Goal: Task Accomplishment & Management: Use online tool/utility

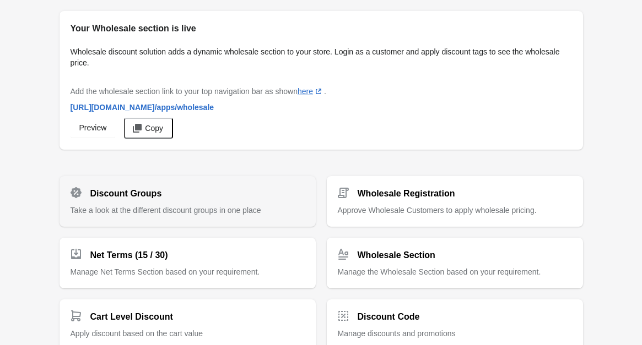
click at [177, 190] on div "Discount Groups" at bounding box center [183, 189] width 243 height 22
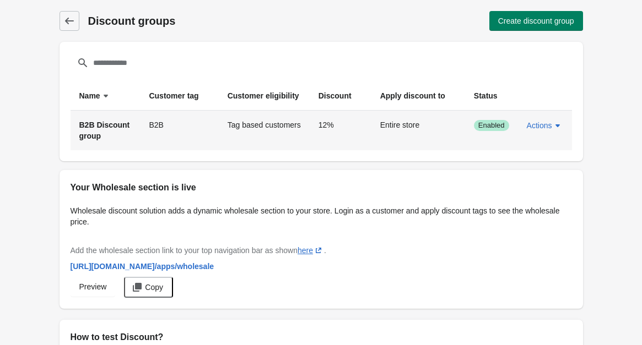
click at [119, 127] on span "B2B Discount group" at bounding box center [104, 131] width 51 height 20
click at [213, 146] on td "B2B" at bounding box center [179, 131] width 78 height 40
click at [263, 146] on td "Tag based customers" at bounding box center [264, 131] width 91 height 40
click at [535, 131] on button "Actions" at bounding box center [544, 126] width 45 height 20
click at [546, 172] on span "Edit" at bounding box center [545, 176] width 26 height 11
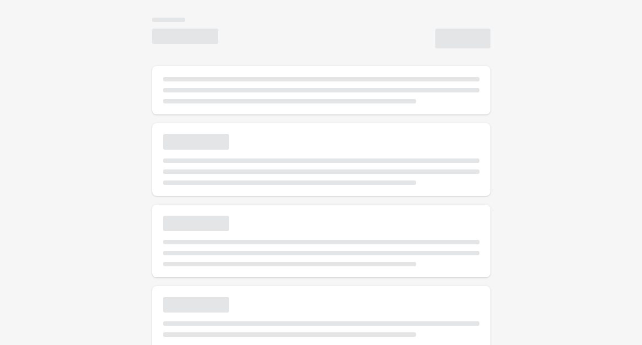
select select "*"
type input "**********"
type input "***"
type input "**"
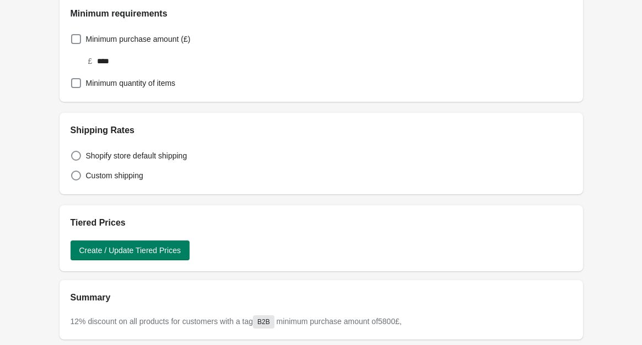
scroll to position [602, 0]
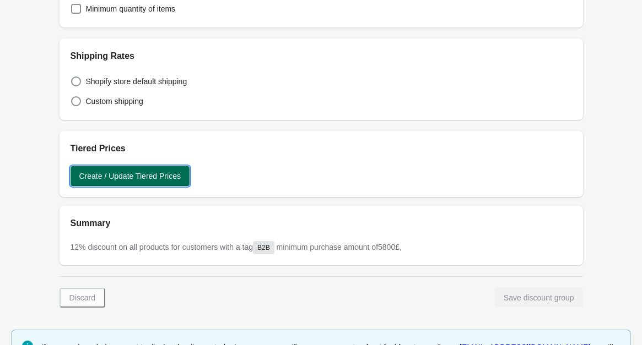
click at [157, 175] on span "Create / Update Tiered Prices" at bounding box center [129, 176] width 101 height 9
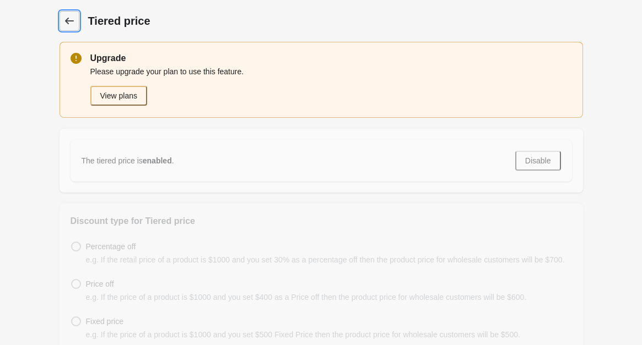
click at [68, 12] on link "Dashboard" at bounding box center [69, 21] width 20 height 20
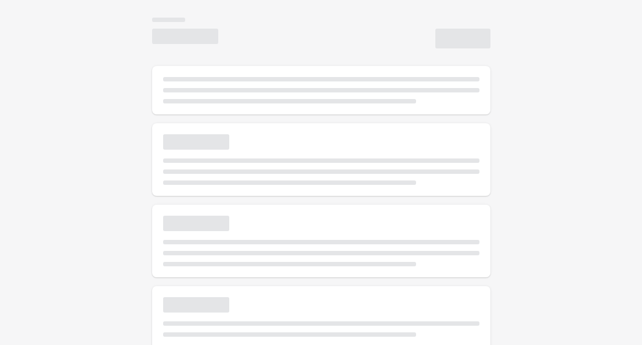
select select "*"
type input "**********"
type input "***"
type input "**"
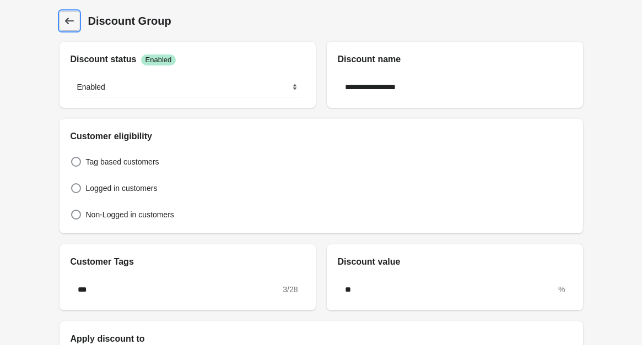
click at [66, 25] on icon at bounding box center [69, 20] width 11 height 11
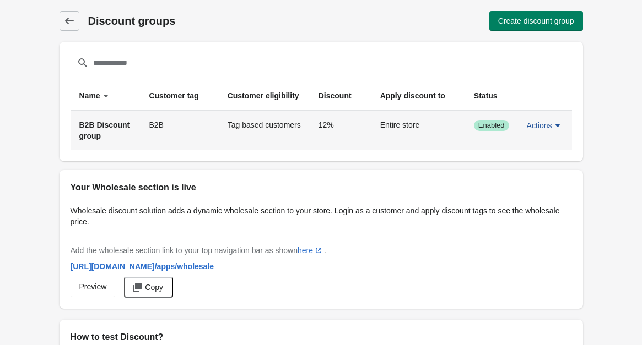
click at [551, 125] on span "Actions" at bounding box center [538, 125] width 25 height 9
click at [540, 178] on span "Edit" at bounding box center [545, 176] width 26 height 11
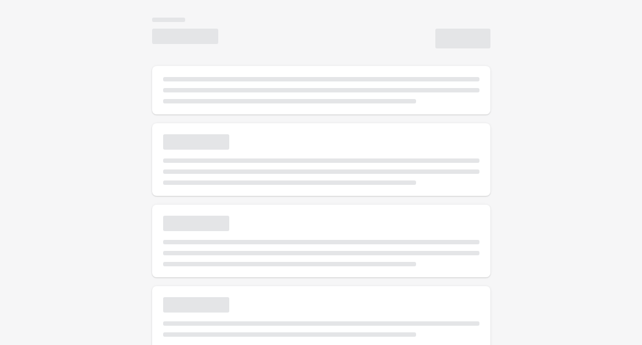
select select "*"
type input "**********"
type input "***"
type input "**"
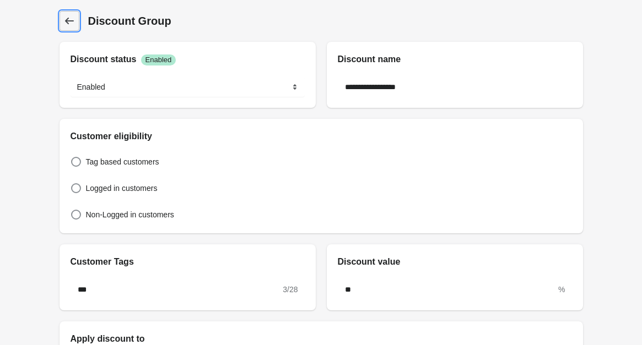
click at [73, 18] on icon at bounding box center [69, 20] width 11 height 11
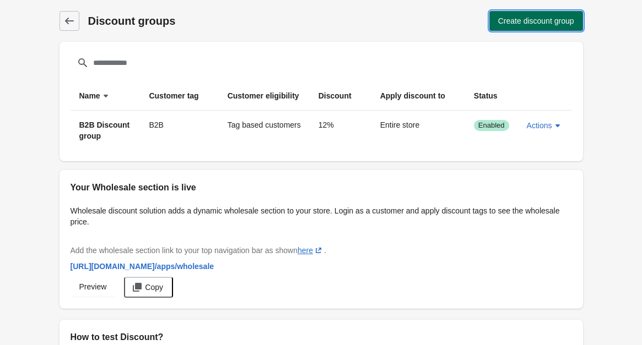
click at [510, 21] on span "Create discount group" at bounding box center [536, 21] width 76 height 9
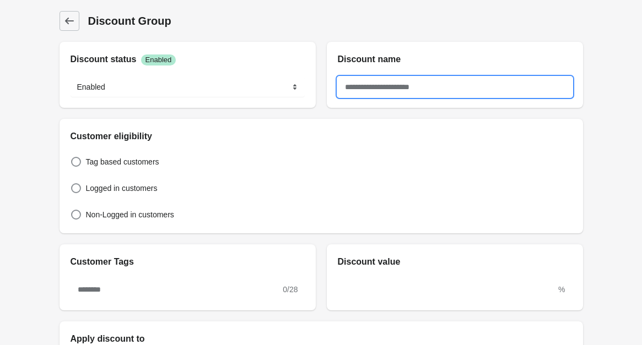
click at [396, 84] on input "text" at bounding box center [455, 87] width 234 height 20
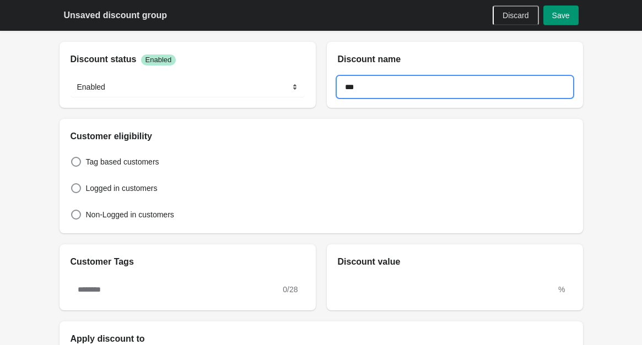
type input "***"
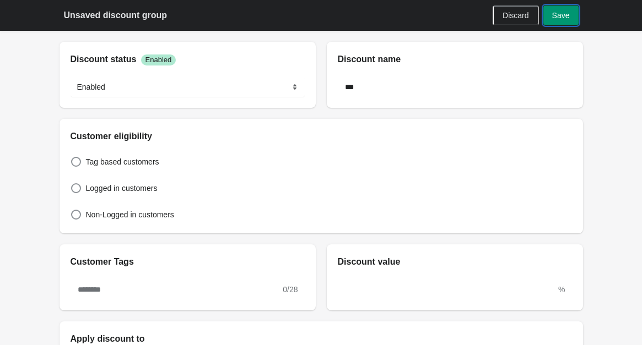
click at [564, 15] on span "Save" at bounding box center [561, 15] width 18 height 9
click at [520, 14] on span "Discard" at bounding box center [515, 15] width 26 height 9
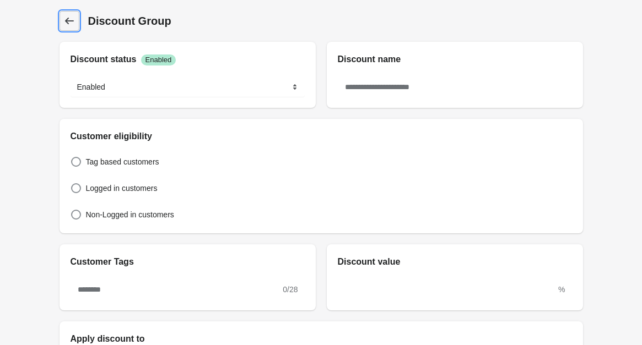
click at [76, 28] on link "Discount Group" at bounding box center [69, 21] width 20 height 20
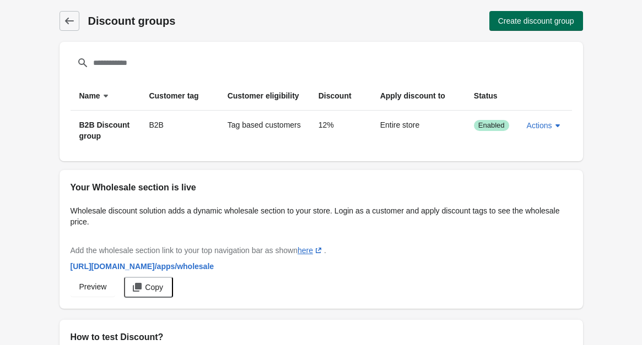
click at [531, 20] on span "Create discount group" at bounding box center [536, 21] width 76 height 9
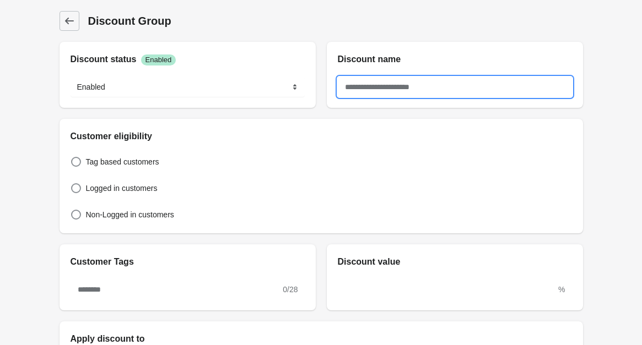
click at [392, 87] on input "text" at bounding box center [455, 87] width 234 height 20
type input "*"
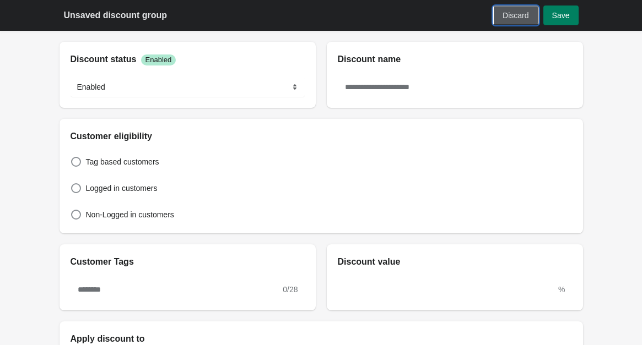
click at [515, 17] on span "Discard" at bounding box center [515, 15] width 26 height 9
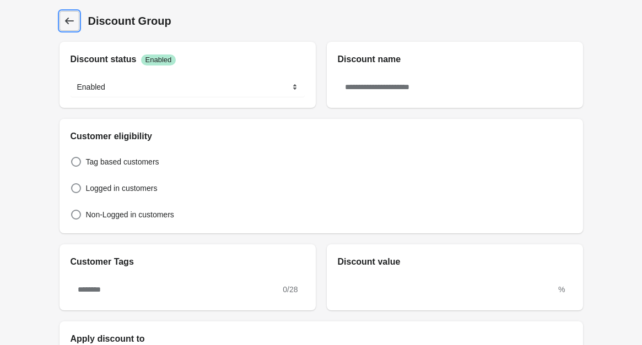
click at [67, 14] on link "Discount Group" at bounding box center [69, 21] width 20 height 20
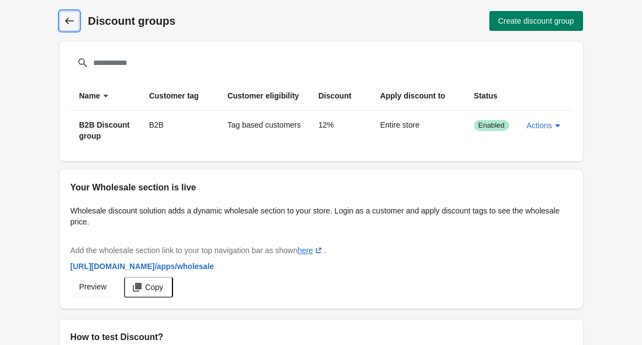
click at [67, 24] on icon at bounding box center [69, 20] width 11 height 11
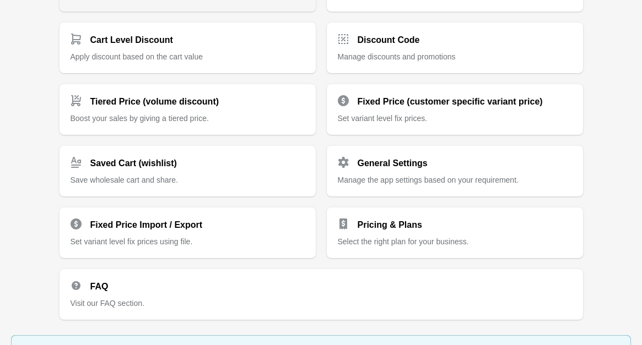
scroll to position [280, 0]
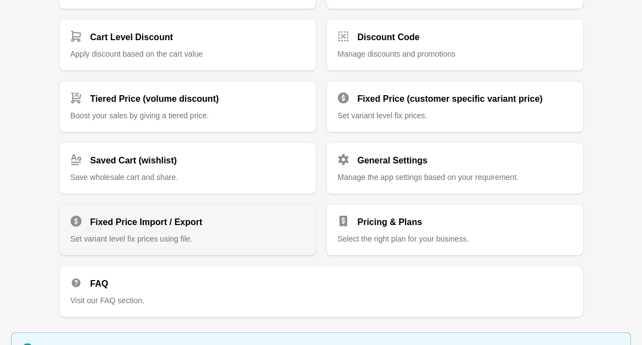
click at [208, 227] on div "Fixed Price Import / Export" at bounding box center [183, 218] width 243 height 22
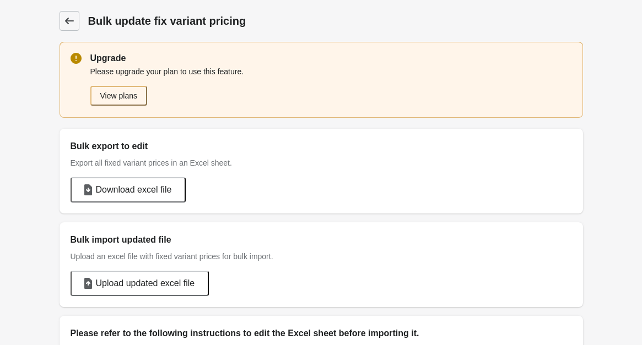
click at [72, 17] on icon at bounding box center [69, 20] width 11 height 11
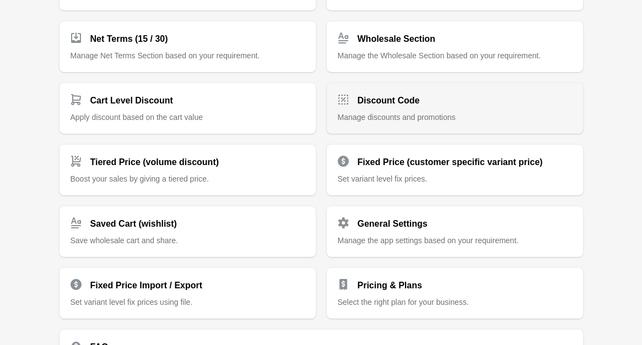
scroll to position [218, 0]
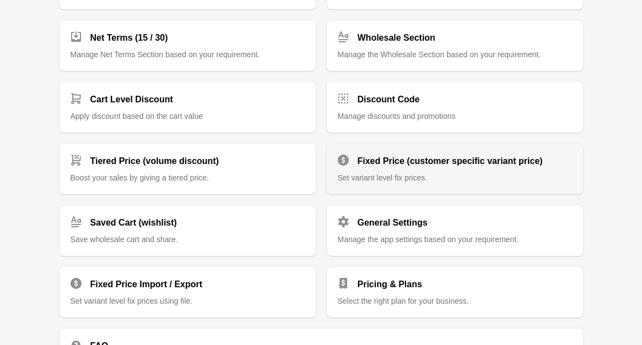
click at [436, 184] on div "Fixed Price (customer specific variant price) Set variant level fix prices." at bounding box center [455, 169] width 256 height 51
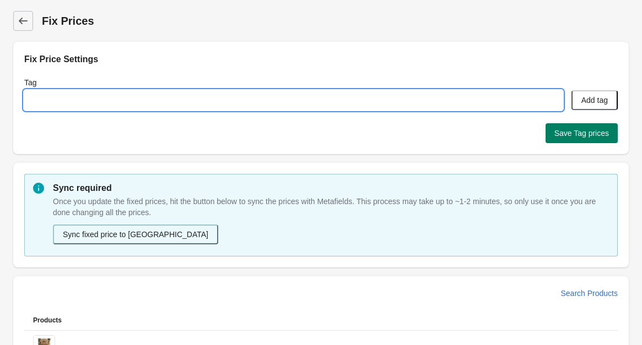
click at [94, 102] on input "Tag" at bounding box center [293, 100] width 538 height 20
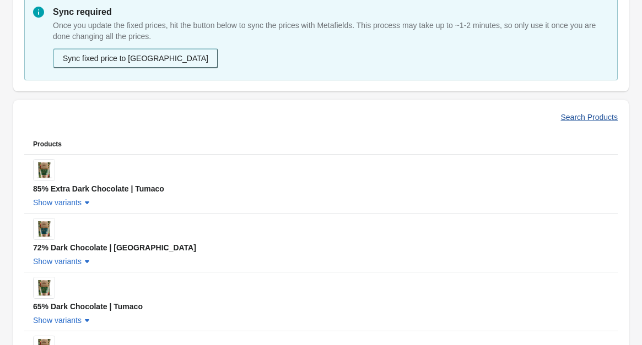
click at [579, 117] on span "Search Products" at bounding box center [589, 117] width 57 height 9
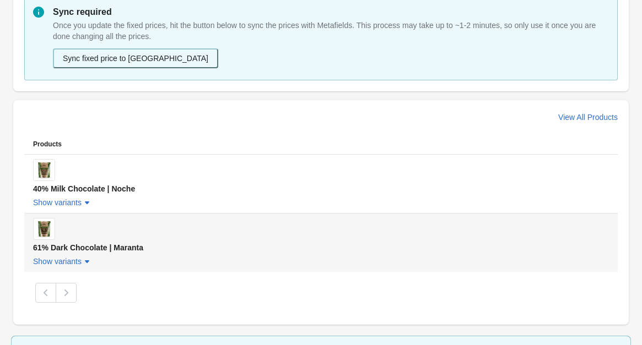
scroll to position [227, 0]
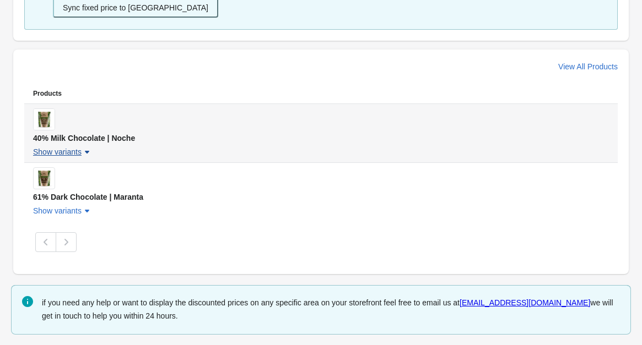
click at [81, 152] on icon "button" at bounding box center [86, 151] width 11 height 11
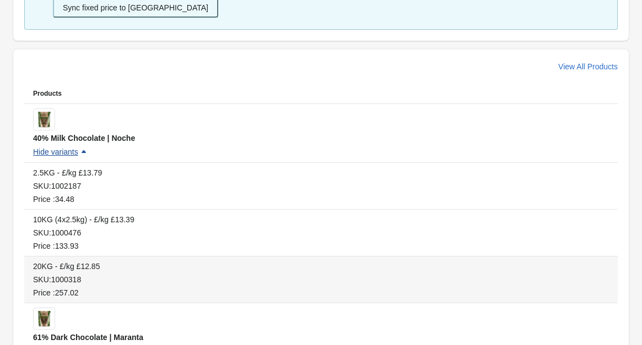
click at [138, 275] on div "SKU: 1000318" at bounding box center [320, 279] width 575 height 11
click at [93, 261] on div "20KG - £/kg £12.85" at bounding box center [320, 266] width 575 height 11
click at [108, 267] on div "20KG - £/kg £12.85" at bounding box center [320, 266] width 575 height 11
click at [93, 265] on div "20KG - £/kg £12.85" at bounding box center [320, 266] width 575 height 11
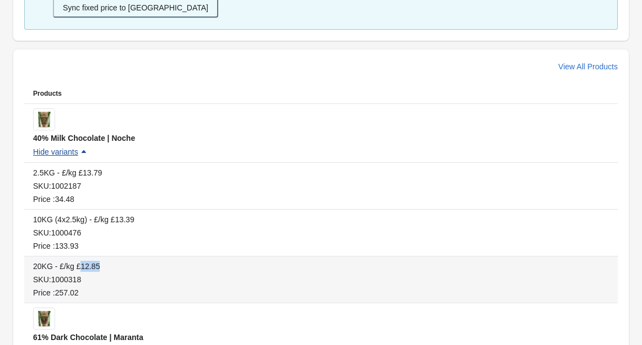
click at [93, 265] on div "20KG - £/kg £12.85" at bounding box center [320, 266] width 575 height 11
click at [144, 269] on div "20KG - £/kg £12.85" at bounding box center [320, 266] width 575 height 11
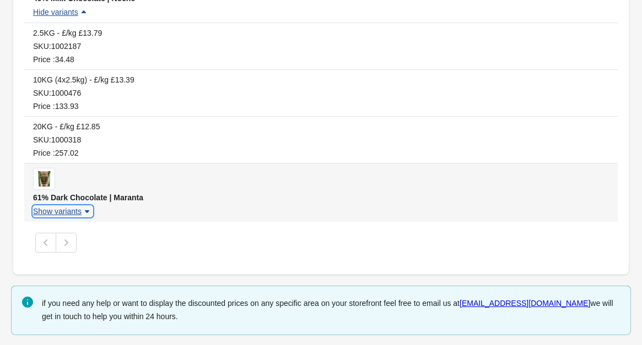
scroll to position [0, 0]
click at [77, 209] on span "Show variants" at bounding box center [57, 211] width 48 height 9
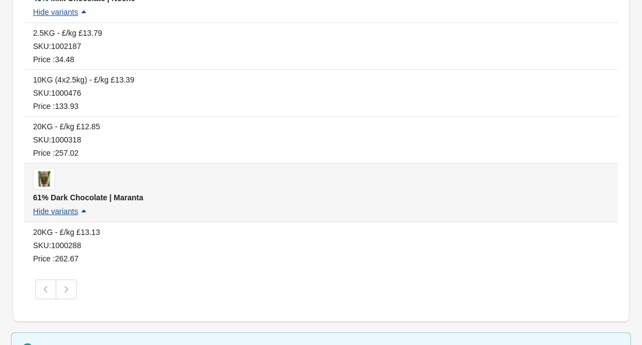
scroll to position [414, 0]
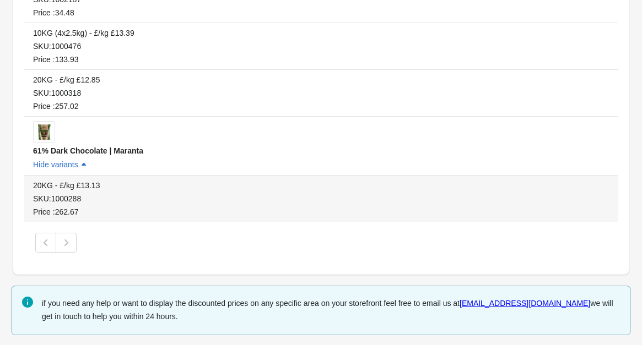
click at [70, 211] on div "Price : 262.67" at bounding box center [320, 211] width 575 height 11
click at [79, 207] on div "Price : 262.67" at bounding box center [320, 211] width 575 height 11
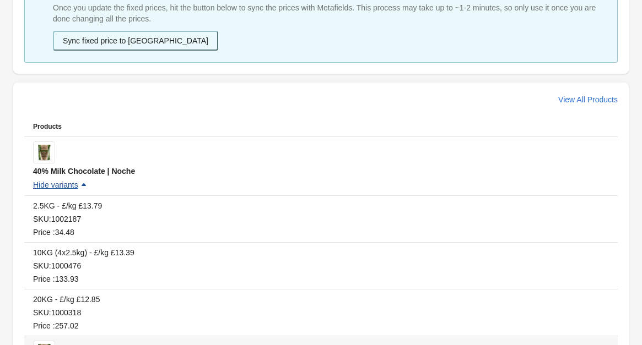
scroll to position [0, 0]
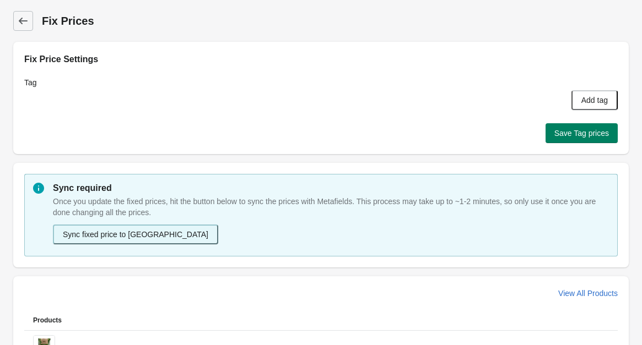
click at [132, 236] on button "Sync fixed price to [GEOGRAPHIC_DATA]" at bounding box center [135, 235] width 165 height 20
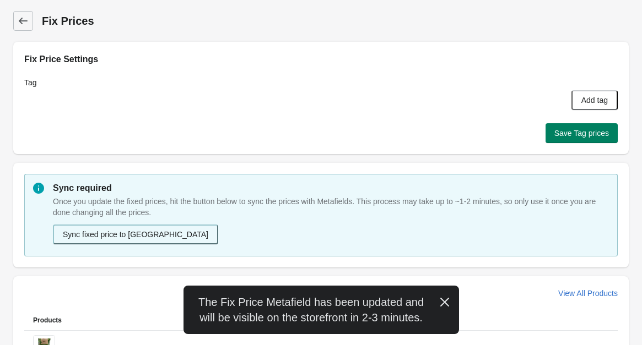
click at [444, 300] on icon "button" at bounding box center [444, 302] width 11 height 11
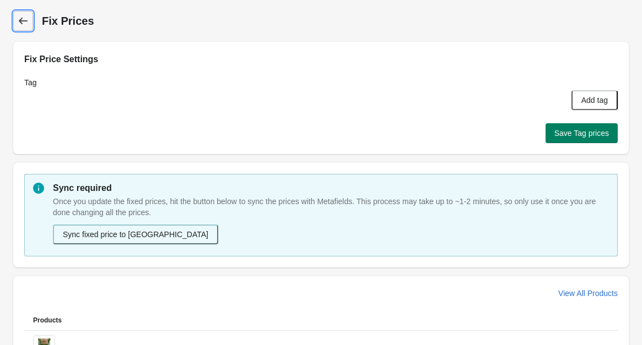
click at [28, 14] on link "Dashboard" at bounding box center [23, 21] width 20 height 20
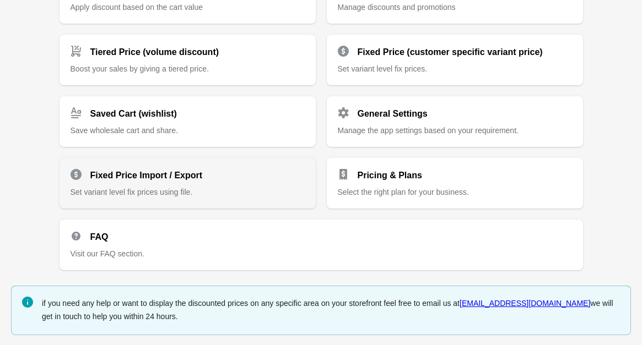
scroll to position [276, 0]
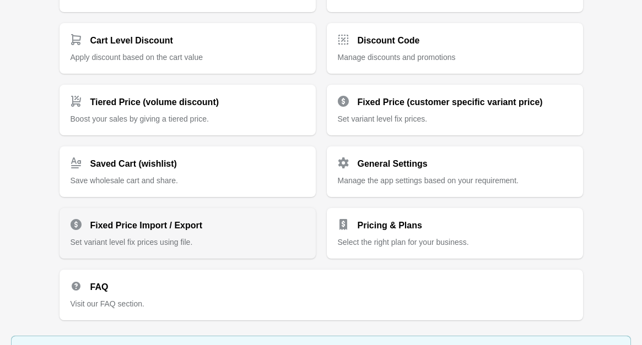
click at [229, 232] on div "Fixed Price Import / Export Set variant level fix prices using file." at bounding box center [187, 228] width 234 height 37
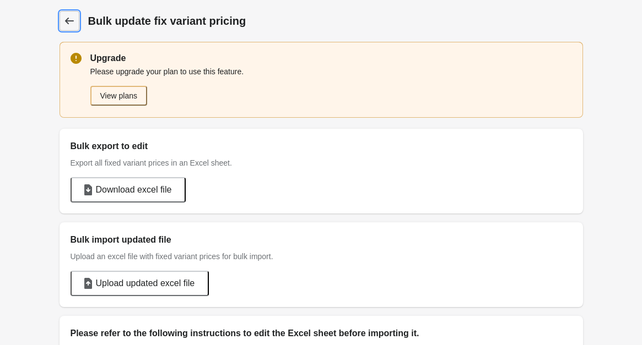
click at [74, 15] on icon at bounding box center [69, 20] width 11 height 11
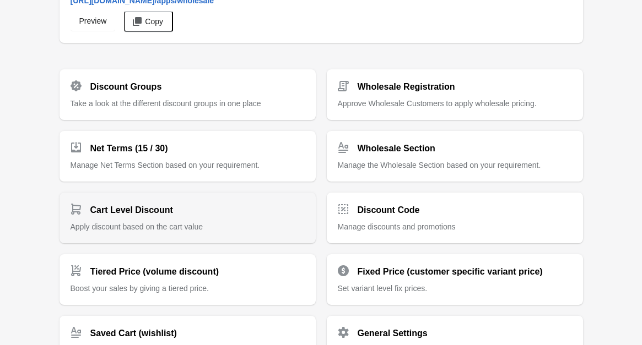
scroll to position [107, 0]
click at [247, 221] on p "Apply discount based on the cart value" at bounding box center [187, 226] width 234 height 11
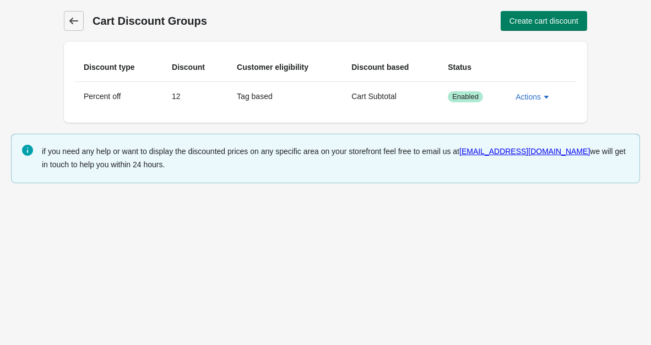
click at [74, 30] on link "Cart Discount Groups" at bounding box center [74, 21] width 20 height 20
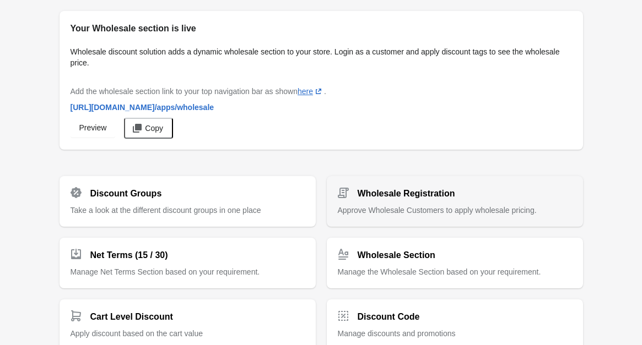
click at [368, 197] on h2 "Wholesale Registration" at bounding box center [405, 193] width 97 height 13
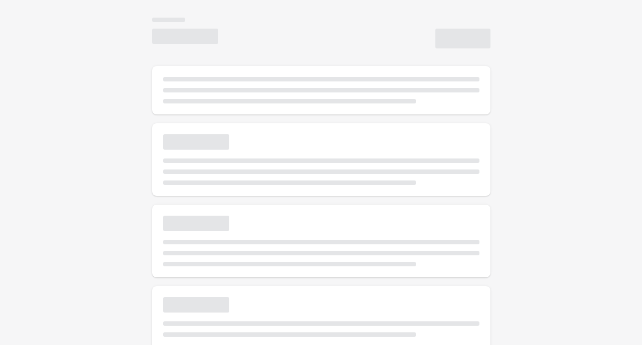
type input "**********"
type textarea "**********"
type input "**********"
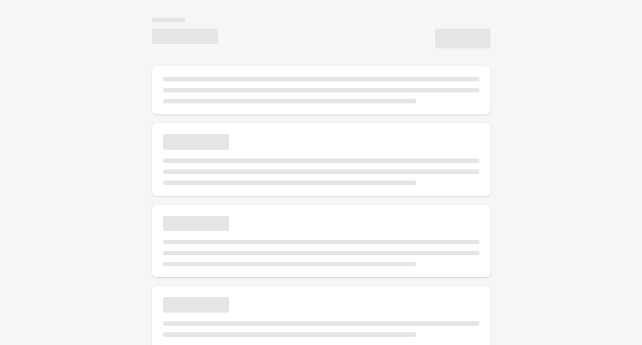
type input "**********"
type textarea "**********"
type input "**********"
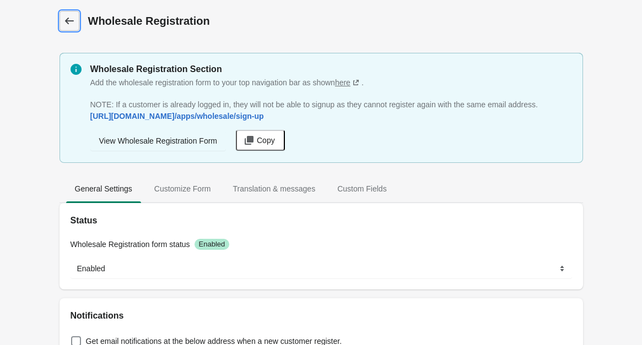
drag, startPoint x: 345, startPoint y: 219, endPoint x: 63, endPoint y: 30, distance: 339.4
click at [63, 30] on link "Dashboard" at bounding box center [69, 21] width 20 height 20
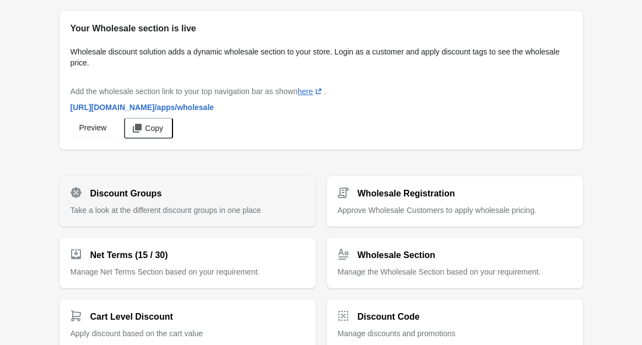
click at [233, 178] on div "Discount Groups" at bounding box center [183, 189] width 243 height 22
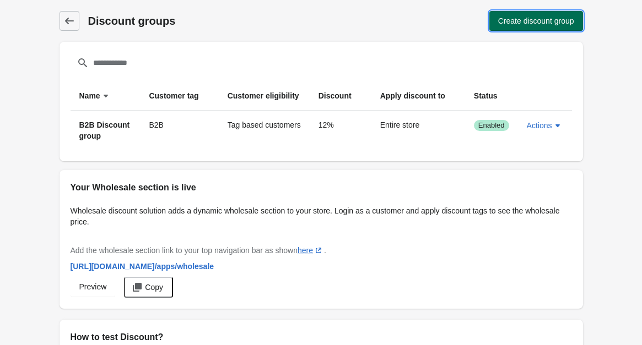
click at [512, 22] on span "Create discount group" at bounding box center [536, 21] width 76 height 9
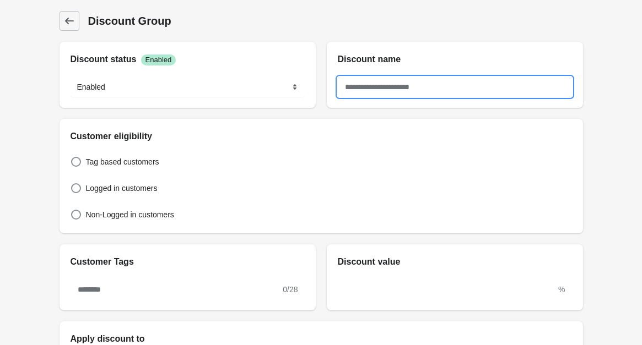
click at [394, 92] on input "text" at bounding box center [455, 87] width 234 height 20
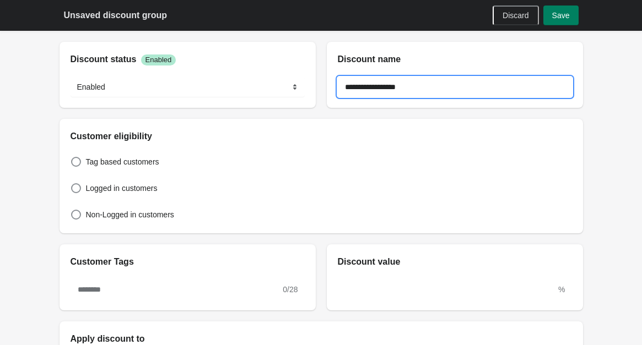
type input "**********"
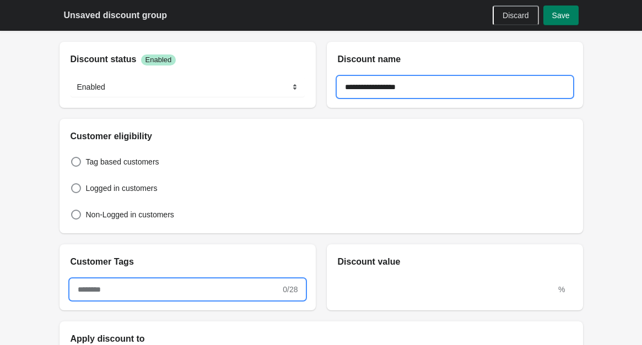
click at [157, 290] on input "text" at bounding box center [175, 290] width 210 height 20
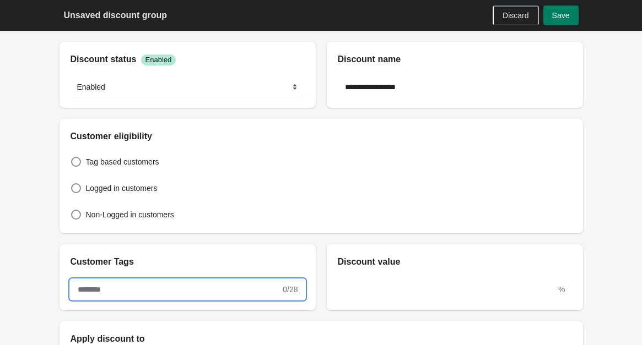
type input "*"
type input "*********"
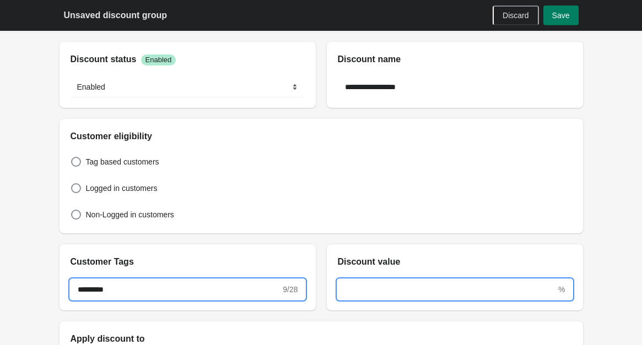
click at [426, 281] on input "text" at bounding box center [447, 290] width 219 height 20
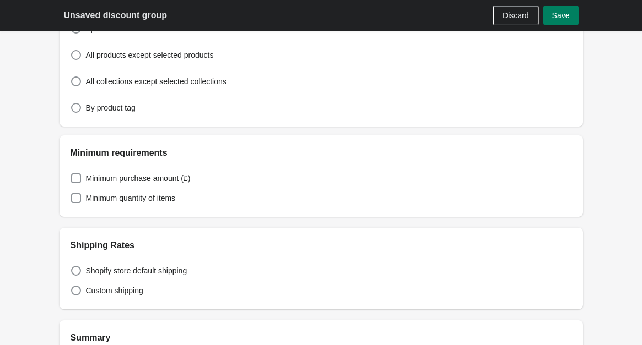
scroll to position [390, 0]
type input "**"
click at [170, 170] on label "Minimum purchase amount (£)" at bounding box center [130, 177] width 120 height 15
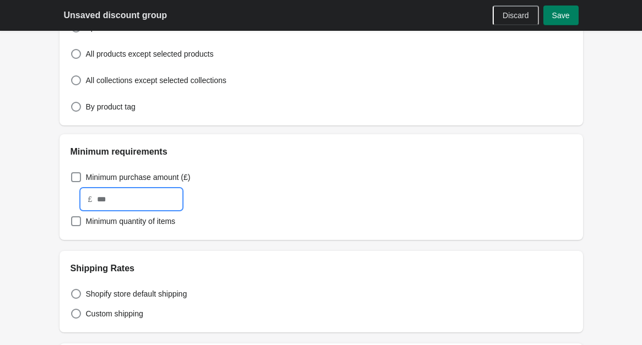
click at [154, 200] on input "text" at bounding box center [138, 199] width 85 height 20
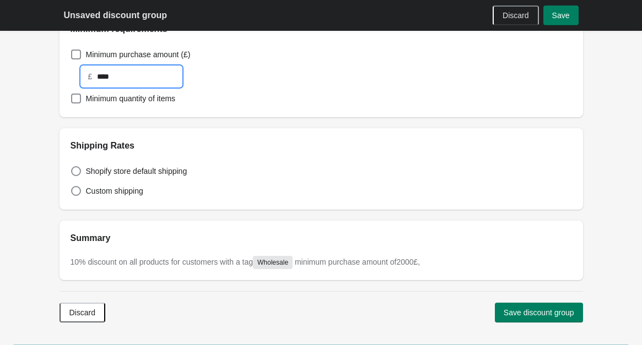
scroll to position [514, 0]
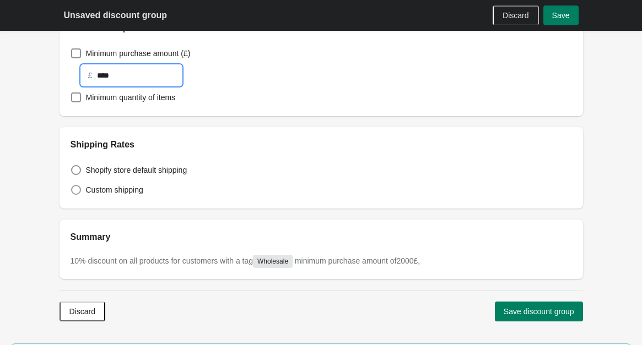
type input "****"
click at [84, 186] on label "Custom shipping" at bounding box center [106, 189] width 73 height 15
select select "*"
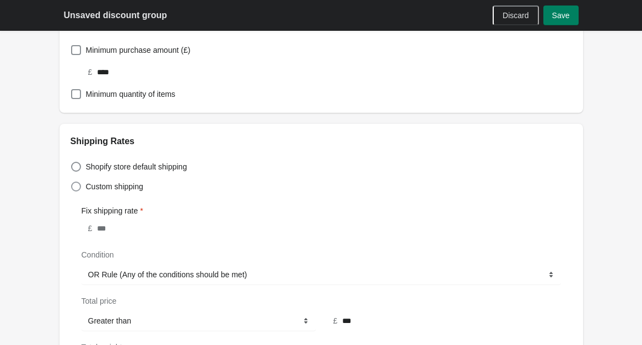
scroll to position [489, 0]
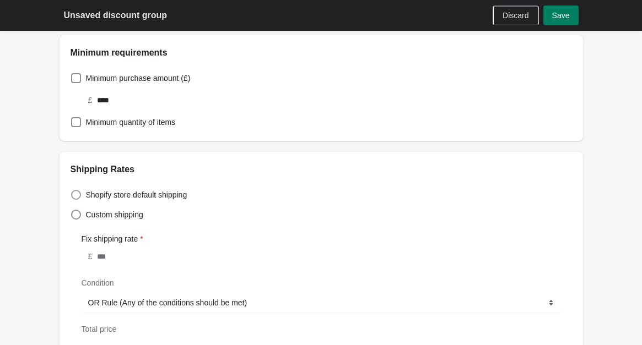
click at [78, 195] on span at bounding box center [76, 195] width 10 height 10
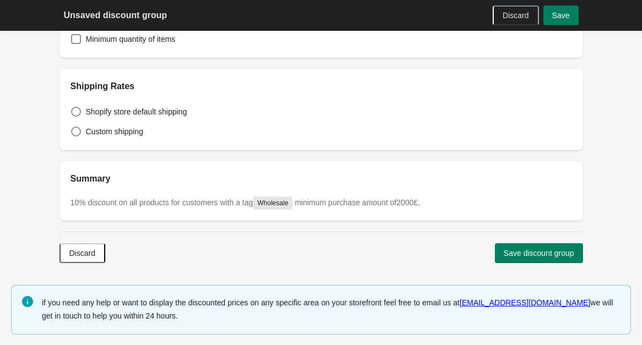
scroll to position [436, 0]
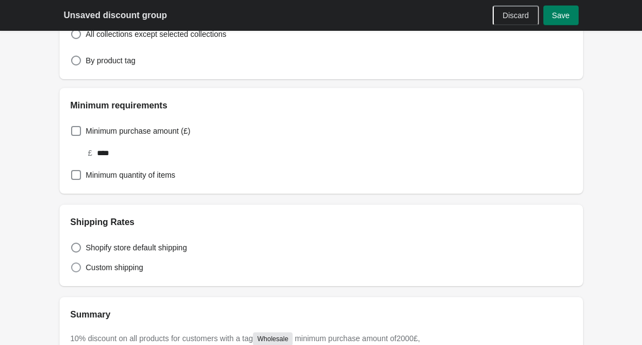
click at [99, 273] on label "Custom shipping" at bounding box center [106, 267] width 73 height 15
select select "*"
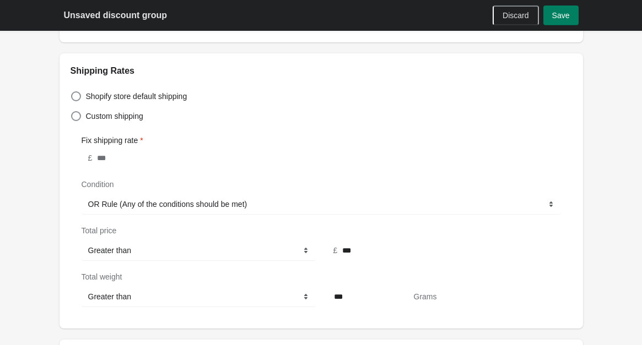
scroll to position [579, 0]
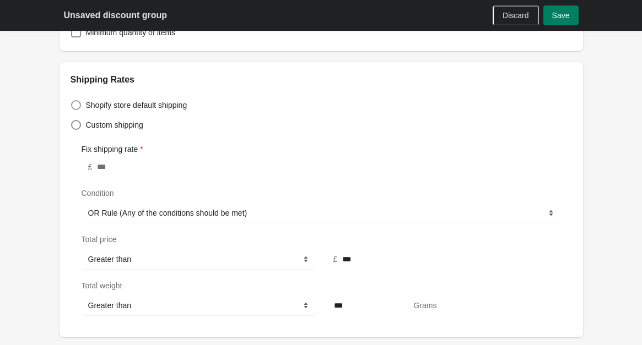
click at [91, 106] on span "Shopify store default shipping" at bounding box center [136, 105] width 101 height 11
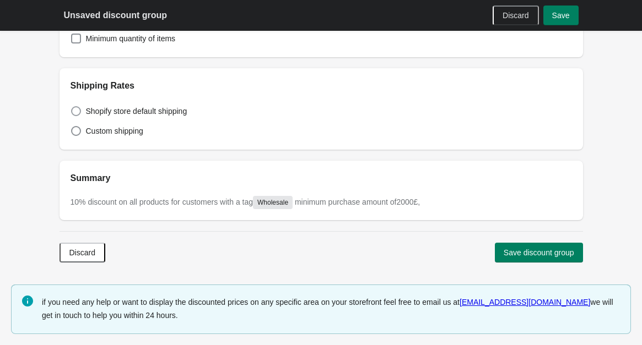
scroll to position [572, 0]
click at [172, 142] on div "Shopify store default shipping Custom shipping" at bounding box center [320, 121] width 523 height 57
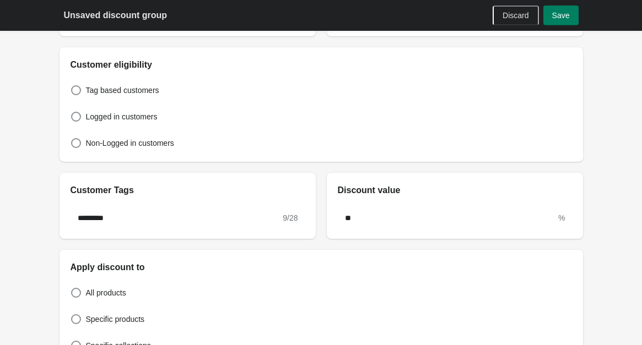
scroll to position [0, 0]
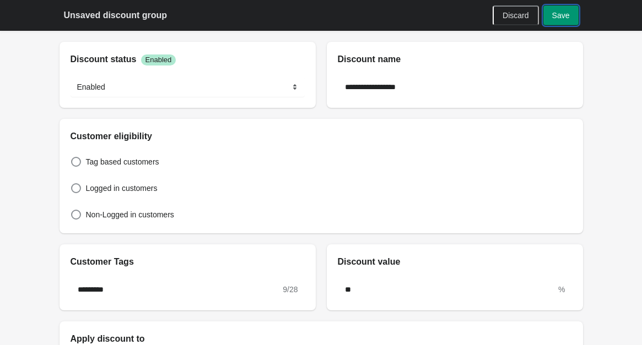
click at [558, 19] on span "Save" at bounding box center [561, 15] width 18 height 9
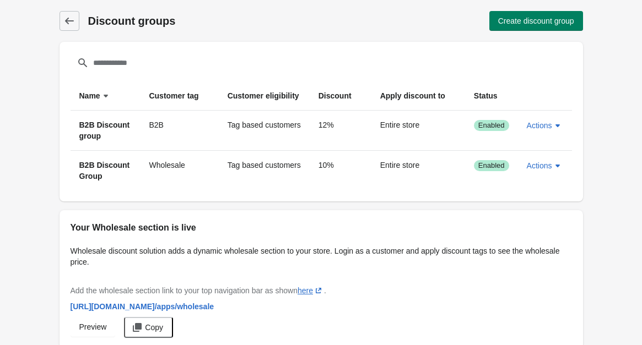
click at [79, 28] on div "Discount groups Discount groups Create discount group" at bounding box center [320, 21] width 523 height 20
click at [75, 27] on link "Discount groups" at bounding box center [69, 21] width 20 height 20
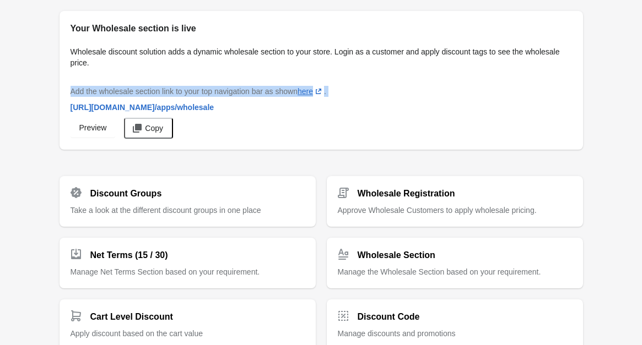
drag, startPoint x: 271, startPoint y: 111, endPoint x: 34, endPoint y: 96, distance: 237.2
click at [34, 96] on div "Your Wholesale section is live Wholesale discount solution adds a dynamic whole…" at bounding box center [321, 336] width 642 height 673
click at [46, 104] on div "Your Wholesale section is live Wholesale discount solution adds a dynamic whole…" at bounding box center [321, 301] width 550 height 599
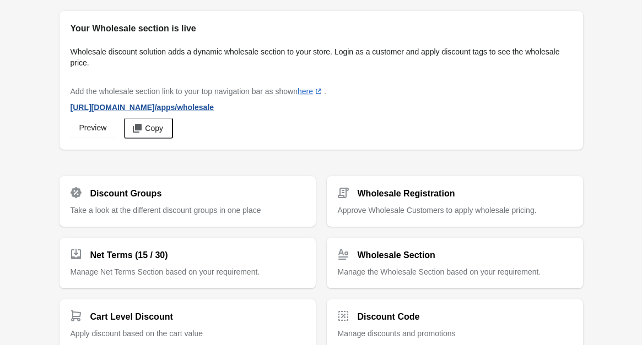
drag, startPoint x: 270, startPoint y: 113, endPoint x: 67, endPoint y: 106, distance: 203.3
click at [70, 106] on div "Add the wholesale section link to your top navigation bar as shown here (opens …" at bounding box center [320, 109] width 501 height 57
drag, startPoint x: 274, startPoint y: 110, endPoint x: 106, endPoint y: 101, distance: 168.2
click at [106, 101] on div "Add the wholesale section link to your top navigation bar as shown here (opens …" at bounding box center [320, 109] width 501 height 57
click at [268, 105] on div "[URL][DOMAIN_NAME] /apps/wholesale" at bounding box center [320, 107] width 501 height 12
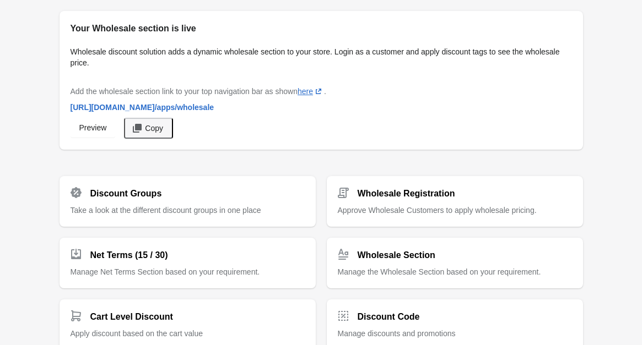
click at [148, 127] on span "Copy" at bounding box center [154, 128] width 18 height 9
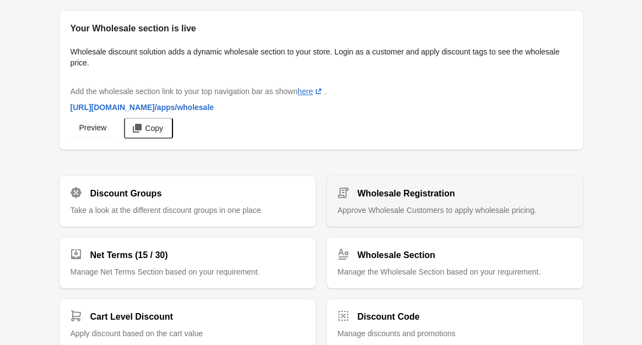
click at [420, 202] on div "Wholesale Registration Approve Wholesale Customers to apply wholesale pricing." at bounding box center [455, 196] width 234 height 37
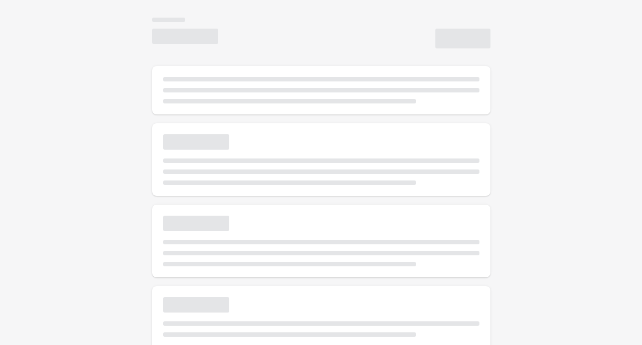
type input "**********"
type textarea "**********"
type input "**********"
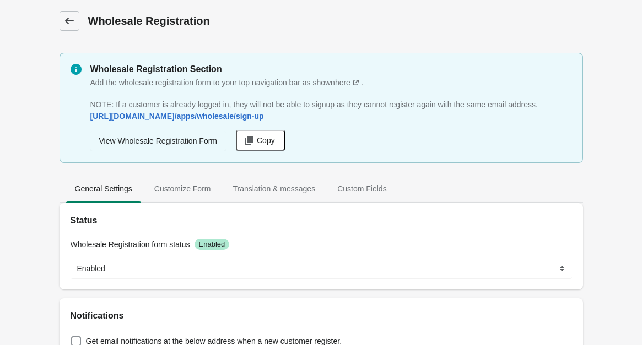
click at [63, 24] on link "Dashboard" at bounding box center [69, 21] width 20 height 20
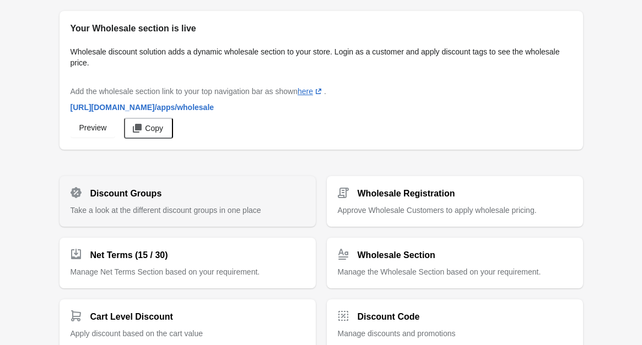
click at [194, 206] on span "Take a look at the different discount groups in one place" at bounding box center [165, 210] width 191 height 9
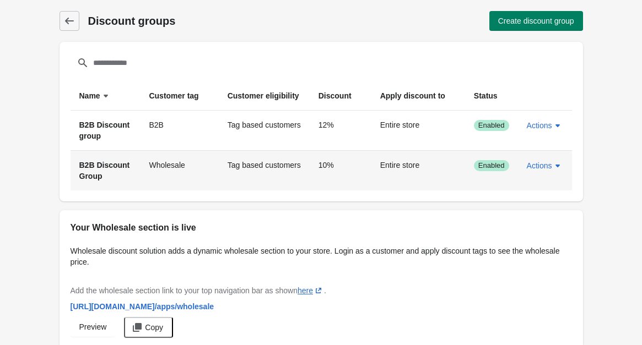
click at [176, 172] on td "Wholesale" at bounding box center [179, 170] width 78 height 40
click at [97, 161] on span "B2B Discount Group" at bounding box center [104, 171] width 51 height 20
click at [560, 167] on icon "button" at bounding box center [557, 165] width 11 height 11
click at [537, 226] on button "Edit" at bounding box center [545, 216] width 35 height 23
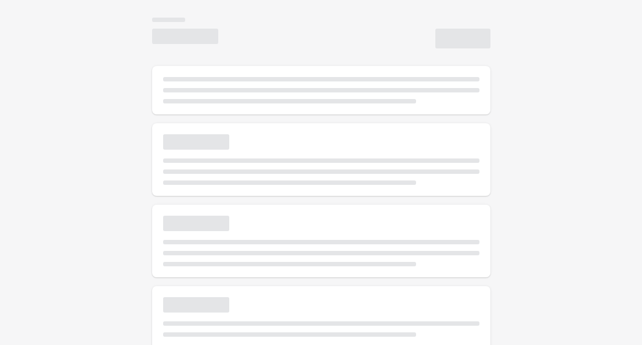
select select "*"
type input "**********"
type input "*********"
type input "**"
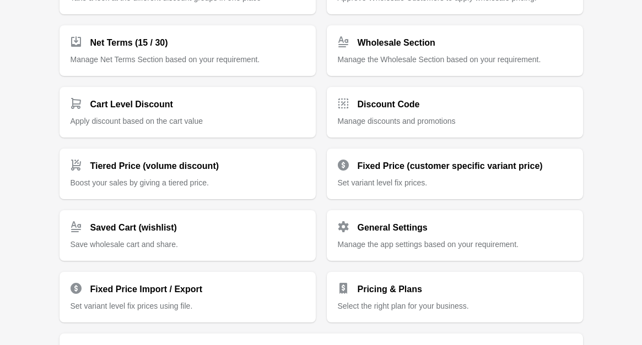
scroll to position [215, 0]
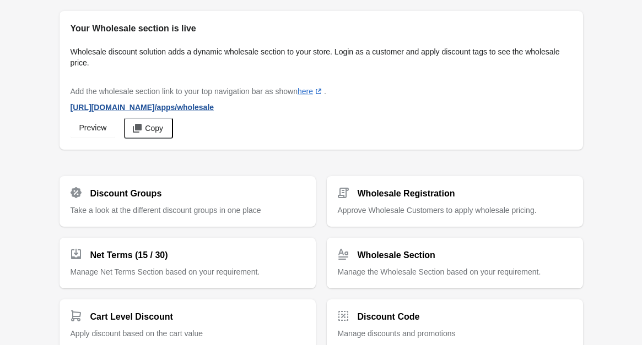
drag, startPoint x: 296, startPoint y: 113, endPoint x: 83, endPoint y: 112, distance: 213.7
click at [83, 112] on div "Add the wholesale section link to your top navigation bar as shown here (opens …" at bounding box center [320, 109] width 501 height 57
click at [268, 105] on div "https://lukerchocolate.myshopify.com /apps/wholesale" at bounding box center [320, 107] width 501 height 12
click at [154, 128] on span "Copy" at bounding box center [154, 128] width 18 height 9
